Goal: Task Accomplishment & Management: Complete application form

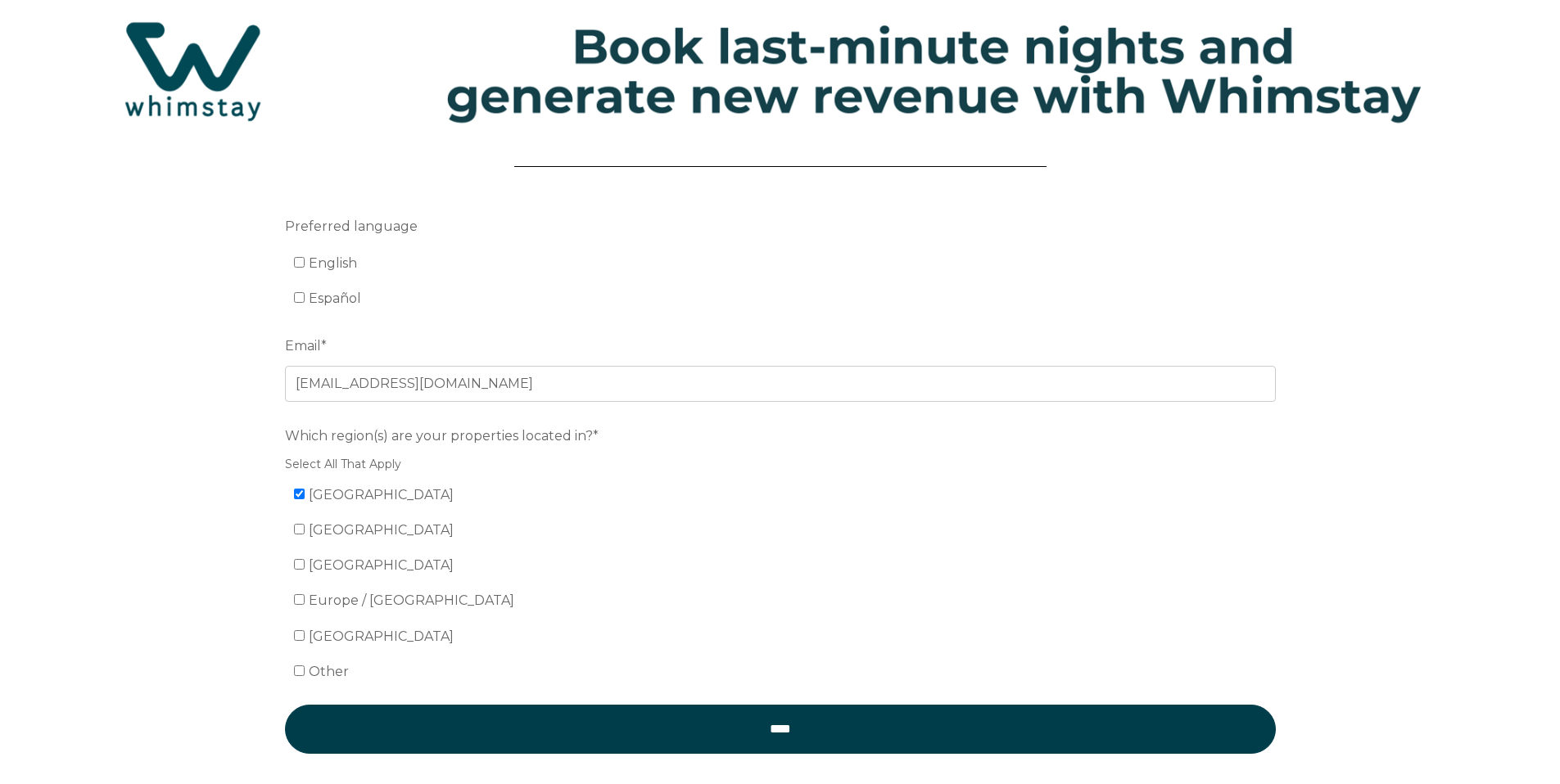
scroll to position [51, 0]
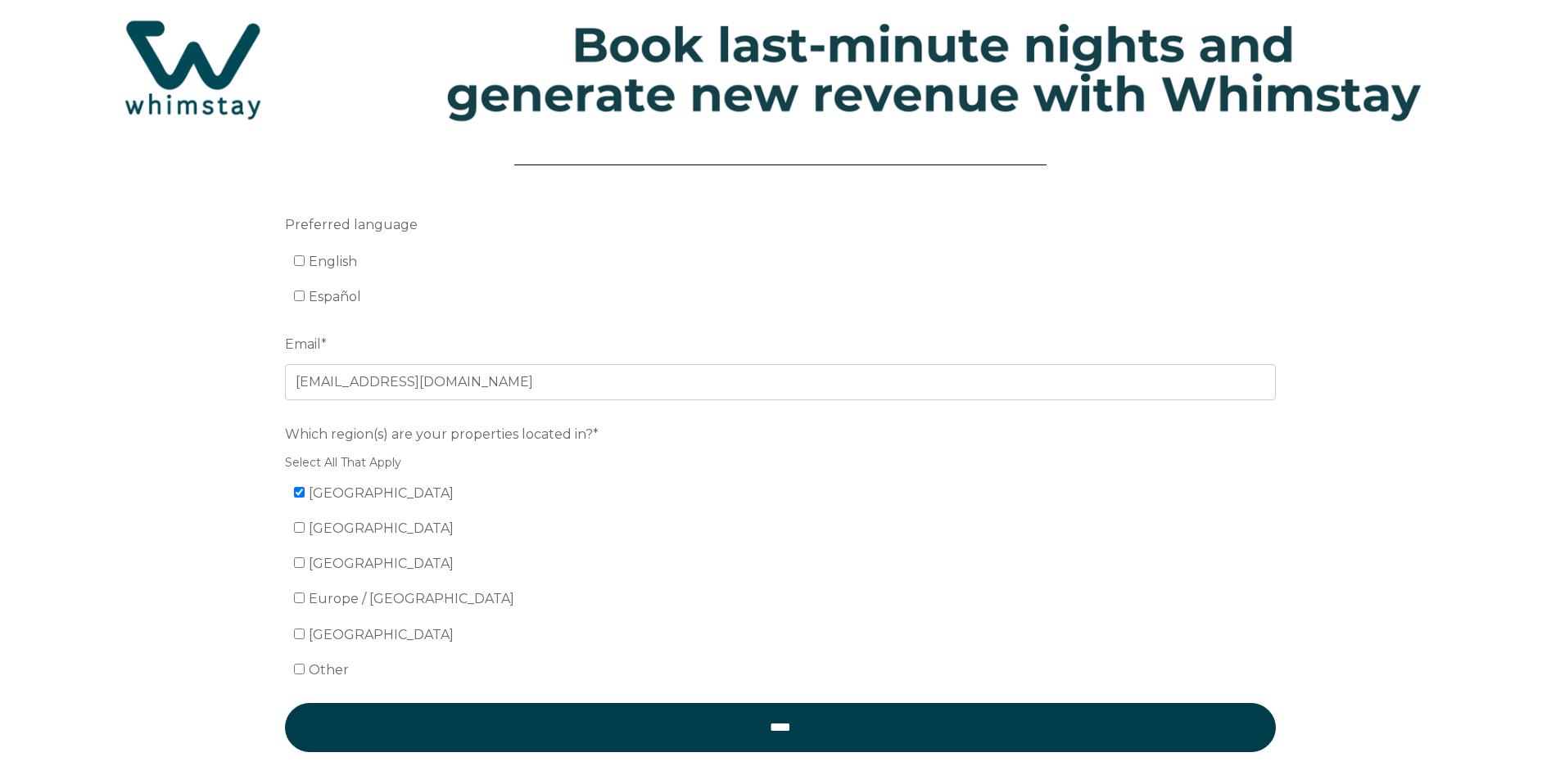
click at [311, 268] on span "English" at bounding box center [333, 261] width 49 height 15
click at [305, 266] on input "English" at bounding box center [300, 260] width 10 height 10
checkbox input "true"
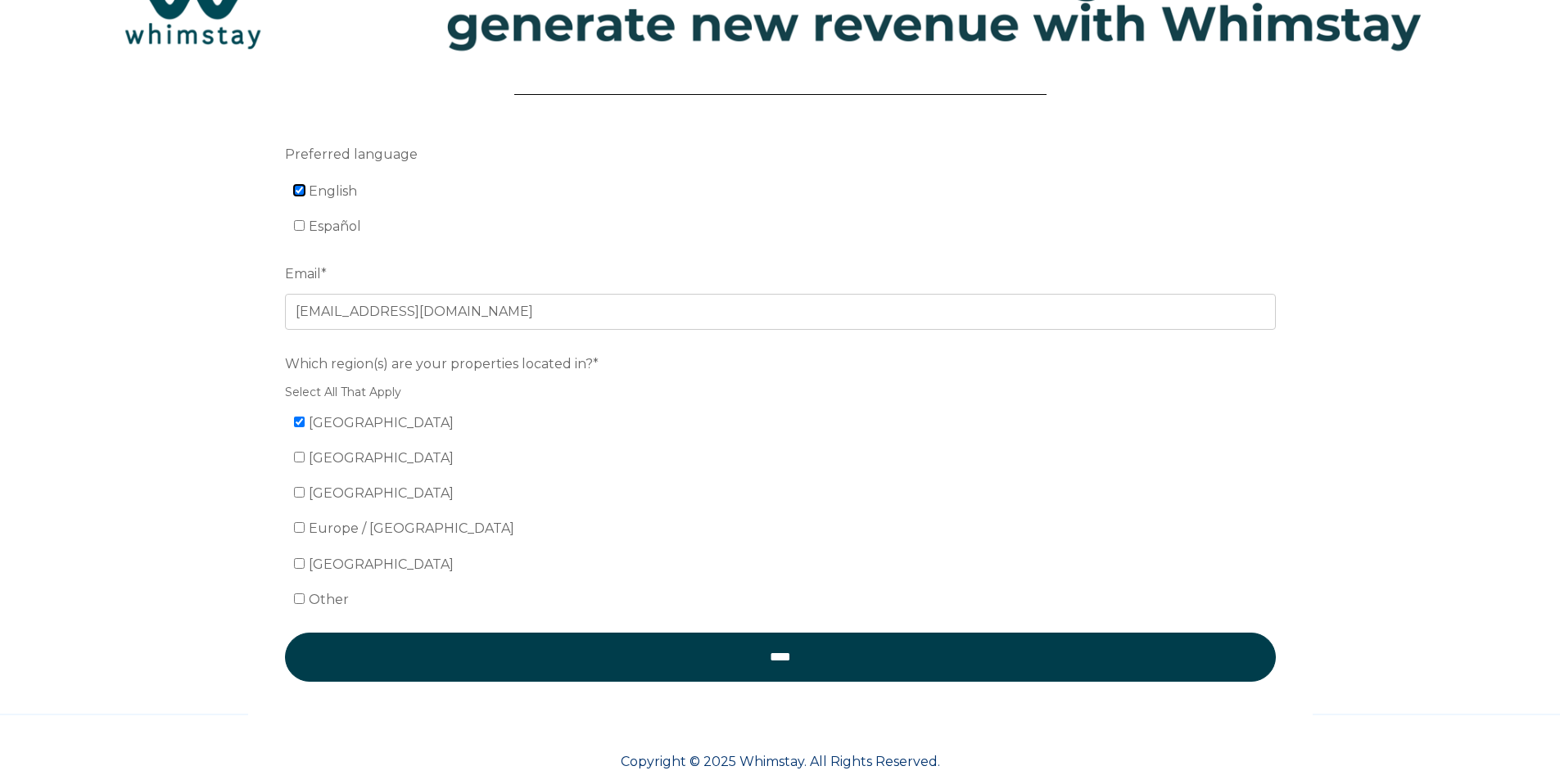
scroll to position [149, 0]
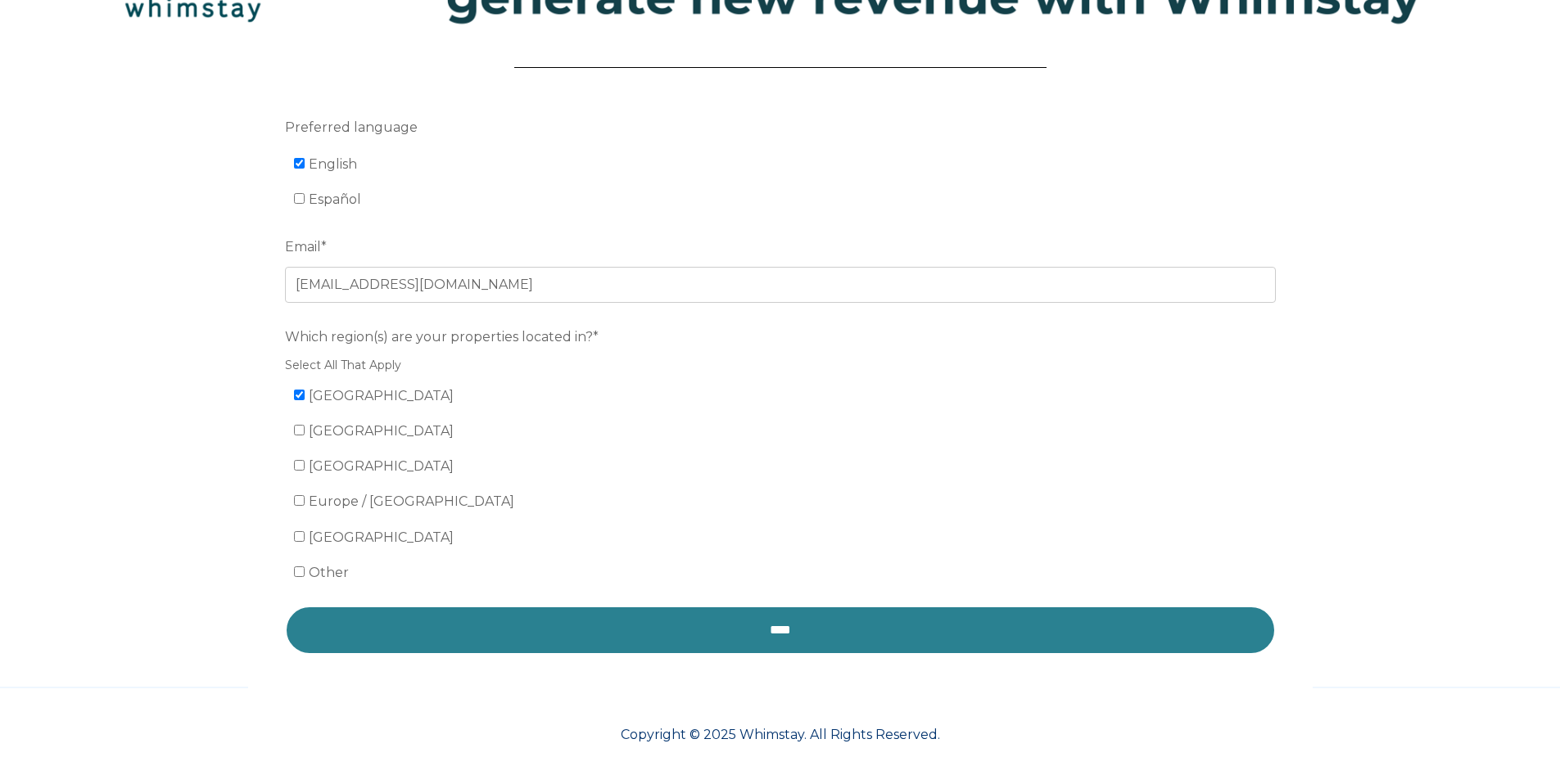
click at [573, 632] on input "****" at bounding box center [780, 630] width 991 height 49
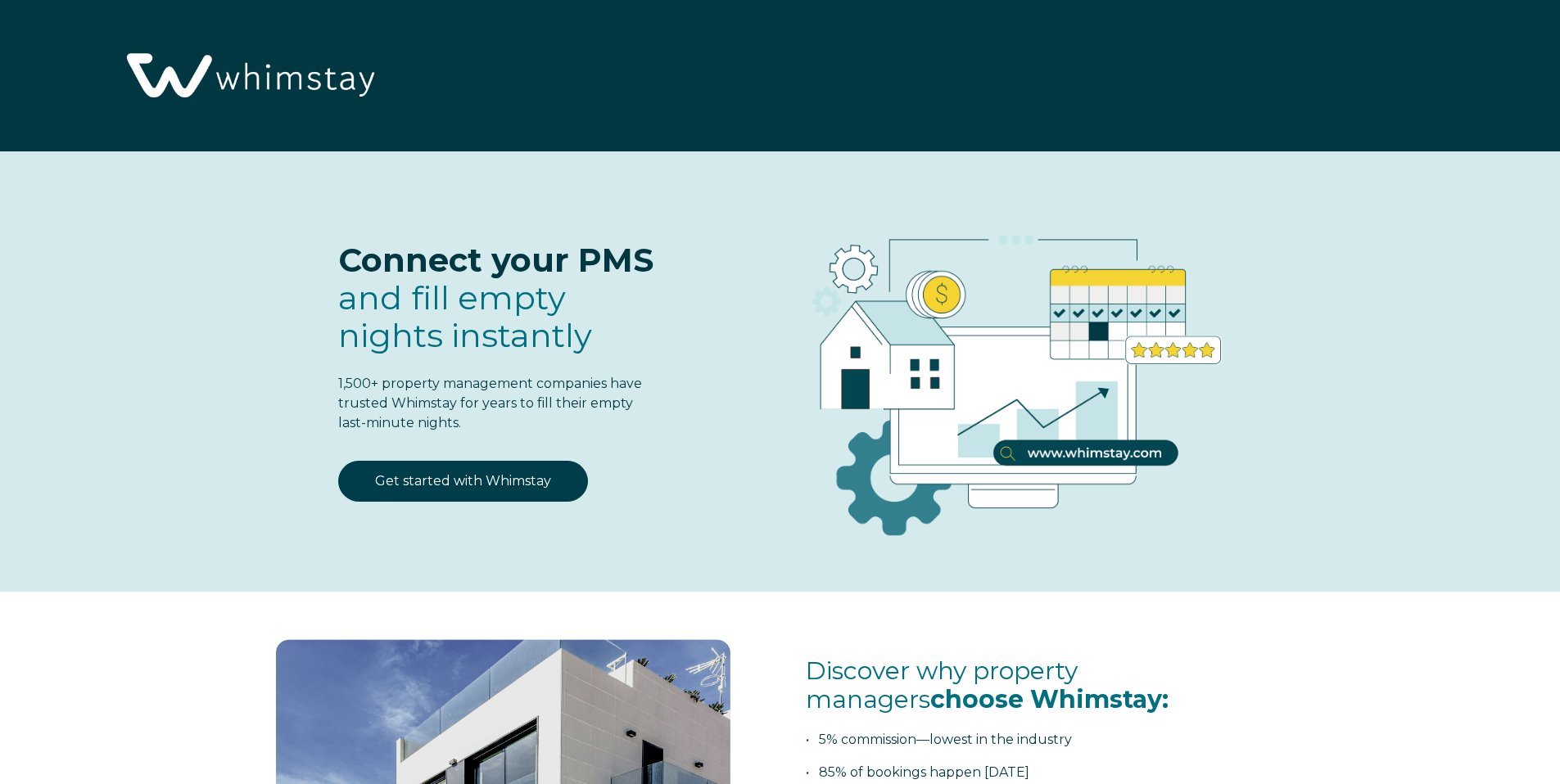
select select "US"
select select "Standard"
click at [541, 482] on link "Get started with Whimstay" at bounding box center [463, 481] width 250 height 41
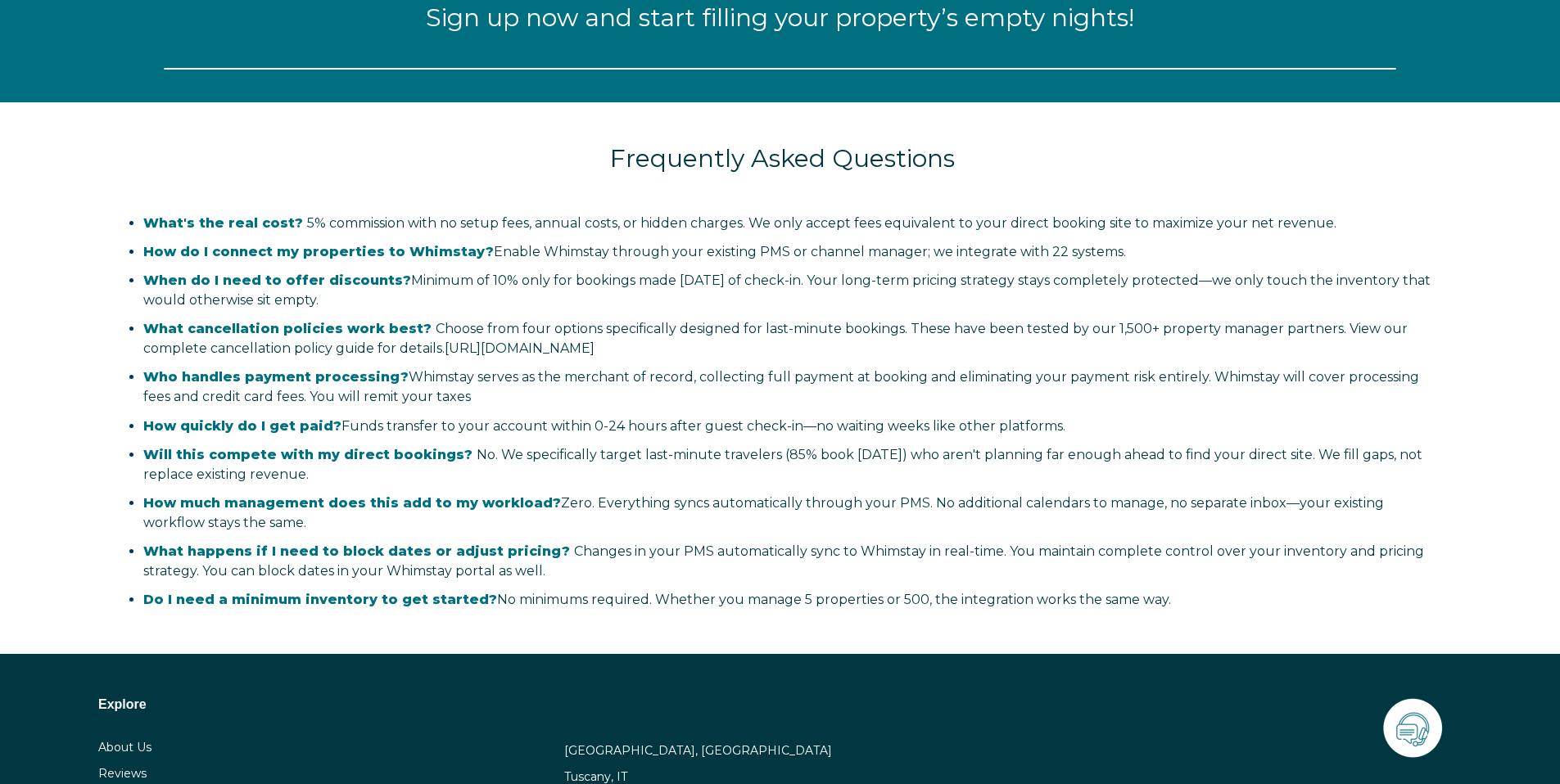
select select "US"
select select "Standard"
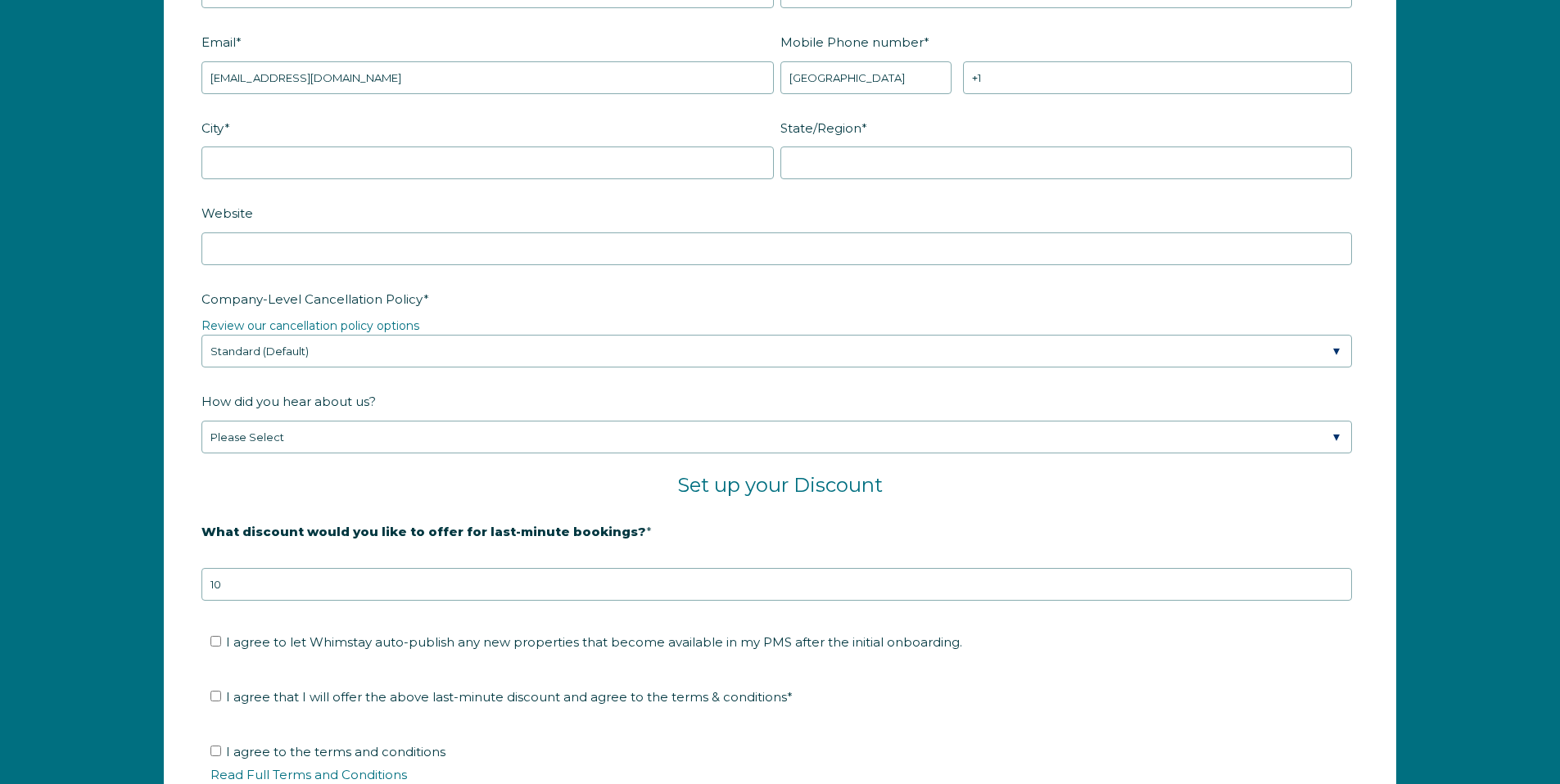
scroll to position [2477, 0]
